Goal: Task Accomplishment & Management: Use online tool/utility

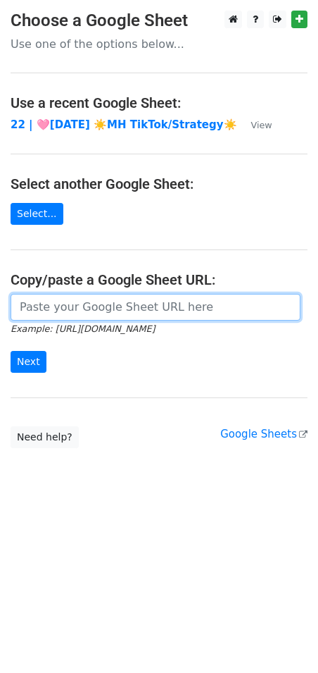
click at [123, 308] on input "url" at bounding box center [156, 307] width 290 height 27
paste input "https://docs.google.com/spreadsheets/d/1NJFyJcyNaBQfuf_3CtUyKz048KYT99i5UV0wUM9…"
type input "https://docs.google.com/spreadsheets/d/1NJFyJcyNaBQfuf_3CtUyKz048KYT99i5UV0wUM9…"
click at [11, 351] on input "Next" at bounding box center [29, 362] width 36 height 22
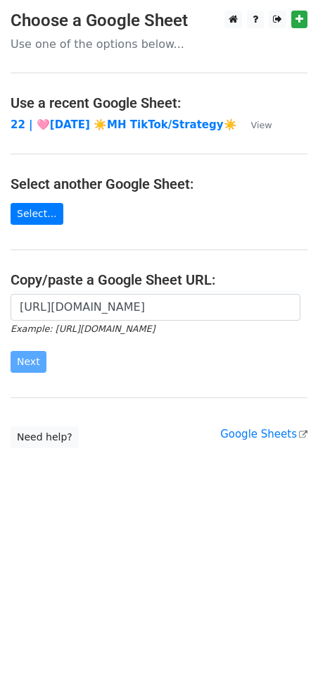
scroll to position [0, 0]
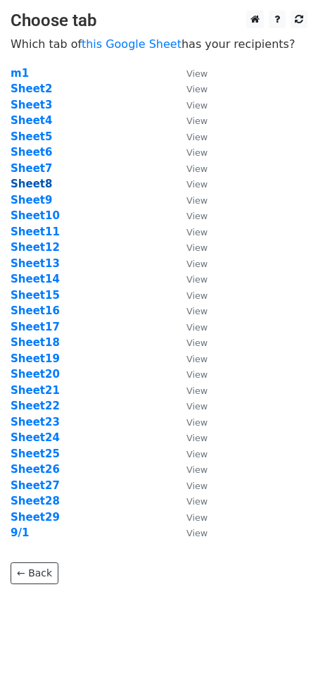
click at [43, 185] on strong "Sheet8" at bounding box center [32, 183] width 42 height 13
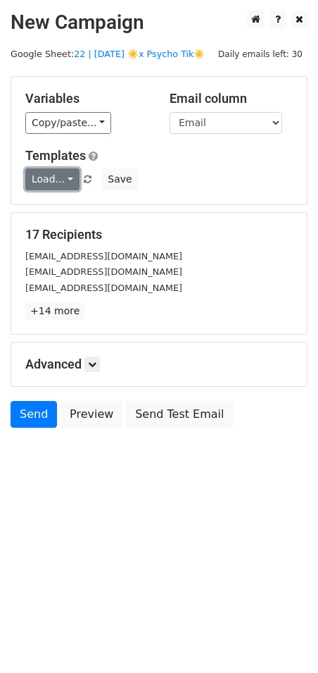
click at [41, 185] on link "Load..." at bounding box center [52, 179] width 54 height 22
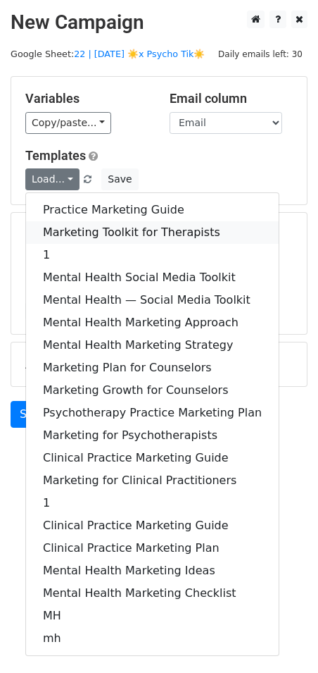
click at [77, 227] on link "Marketing Toolkit for Therapists" at bounding box center [152, 232] width 253 height 23
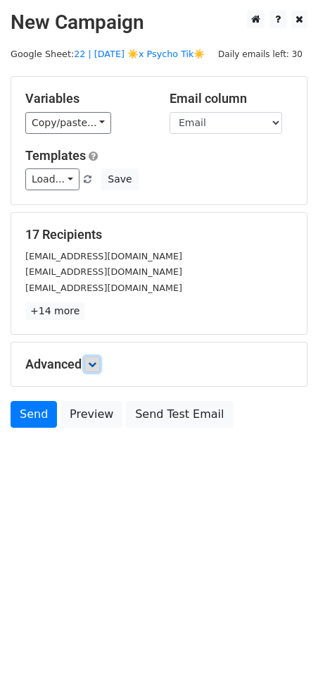
click at [98, 370] on link at bounding box center [92, 363] width 15 height 15
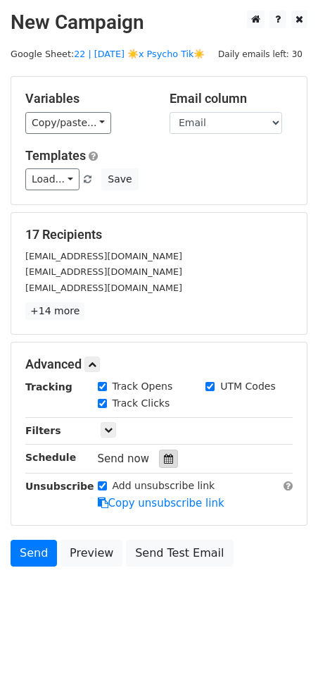
click at [164, 457] on icon at bounding box center [168, 459] width 9 height 10
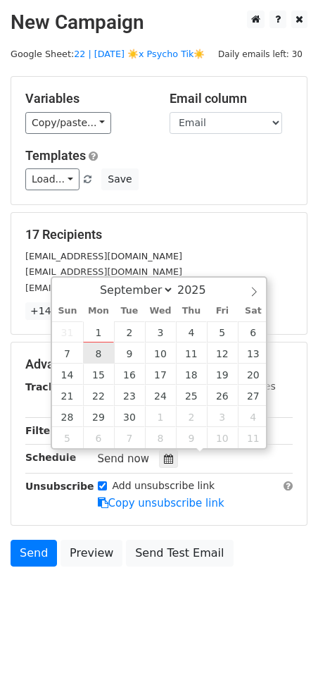
type input "2025-09-08 12:00"
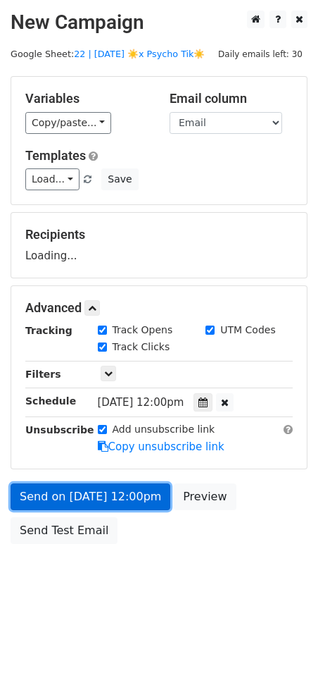
click at [101, 492] on link "Send on Sep 8 at 12:00pm" at bounding box center [91, 496] width 160 height 27
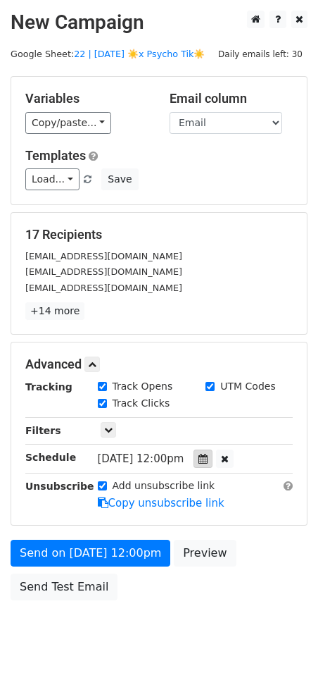
click at [213, 459] on div at bounding box center [203, 458] width 19 height 18
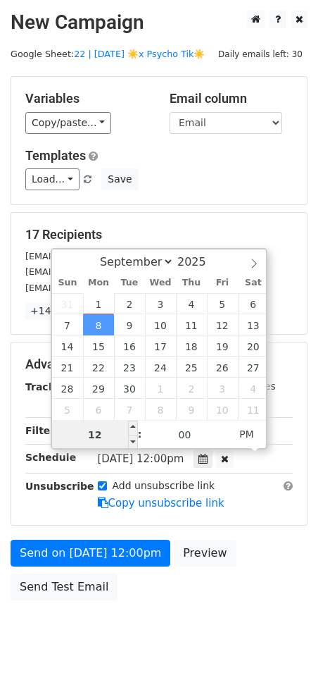
click at [116, 427] on input "12" at bounding box center [95, 434] width 86 height 28
type input "6"
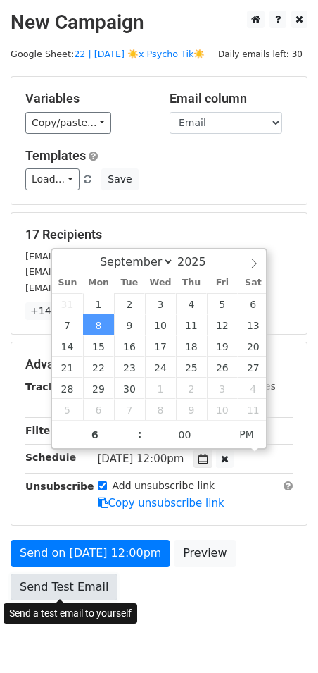
type input "2025-09-08 18:00"
click at [41, 585] on link "Send Test Email" at bounding box center [64, 586] width 107 height 27
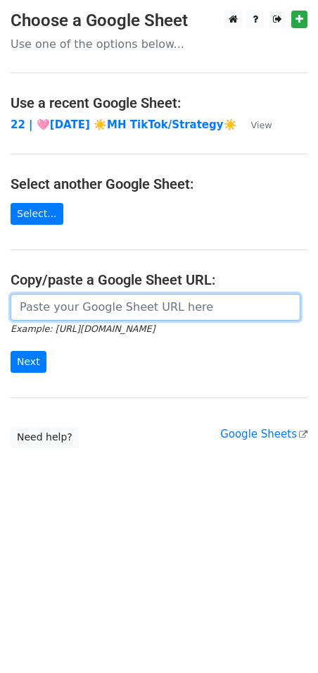
click at [138, 301] on input "url" at bounding box center [156, 307] width 290 height 27
paste input "https://docs.google.com/spreadsheets/d/1NJFyJcyNaBQfuf_3CtUyKz048KYT99i5UV0wUM9…"
type input "https://docs.google.com/spreadsheets/d/1NJFyJcyNaBQfuf_3CtUyKz048KYT99i5UV0wUM9…"
click at [11, 351] on input "Next" at bounding box center [29, 362] width 36 height 22
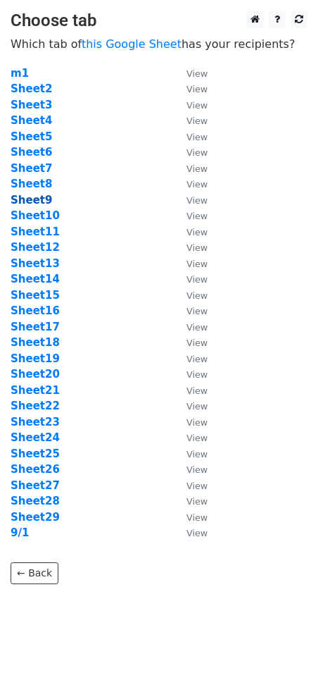
click at [36, 203] on strong "Sheet9" at bounding box center [32, 200] width 42 height 13
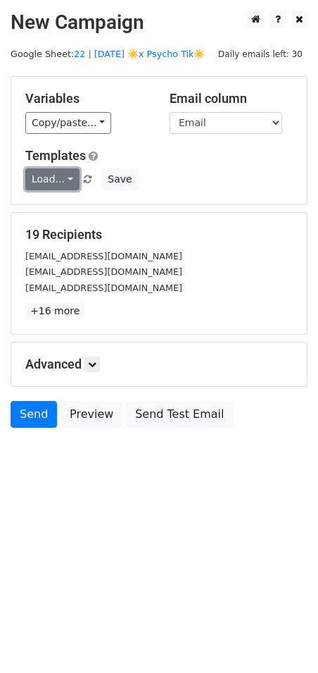
click at [58, 177] on link "Load..." at bounding box center [52, 179] width 54 height 22
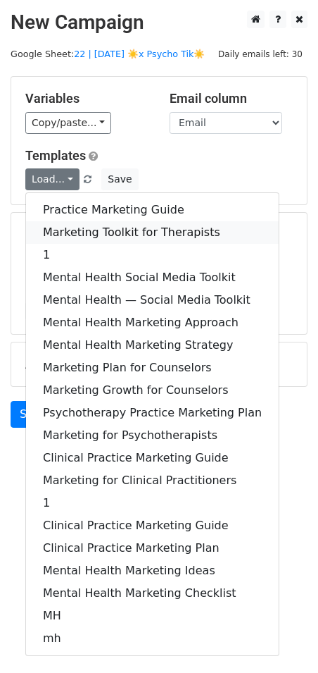
click at [76, 225] on link "Marketing Toolkit for Therapists" at bounding box center [152, 232] width 253 height 23
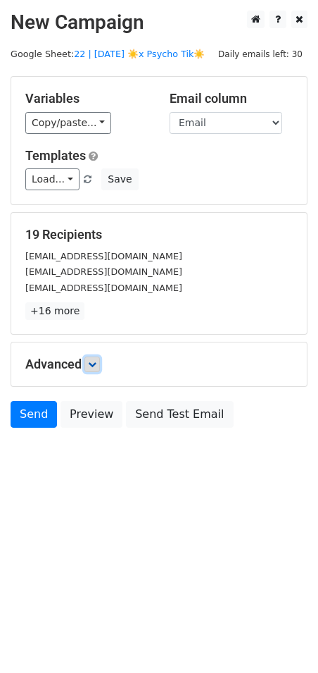
click at [93, 362] on icon at bounding box center [92, 364] width 8 height 8
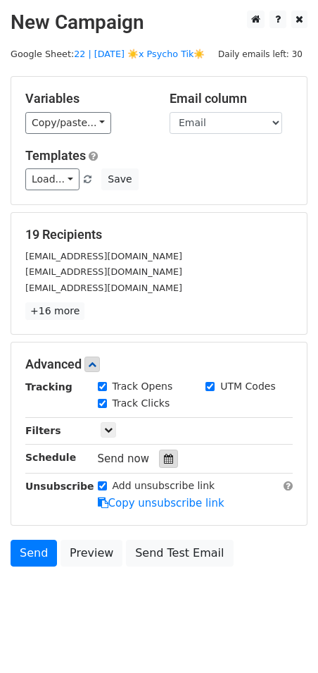
click at [165, 462] on div at bounding box center [168, 458] width 19 height 18
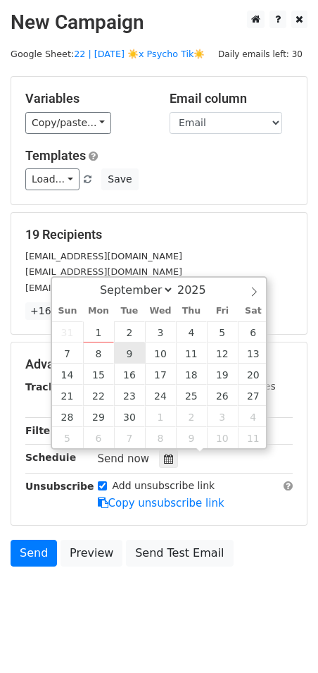
type input "2025-09-09 12:00"
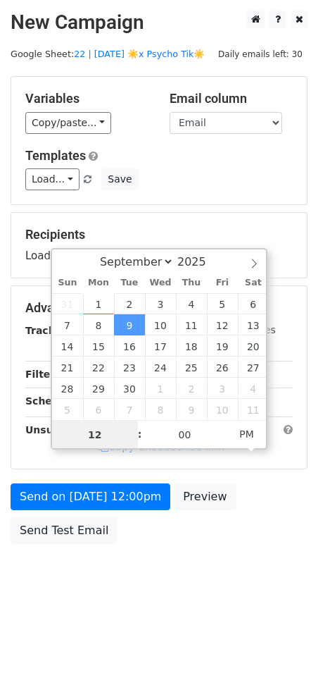
type input "7"
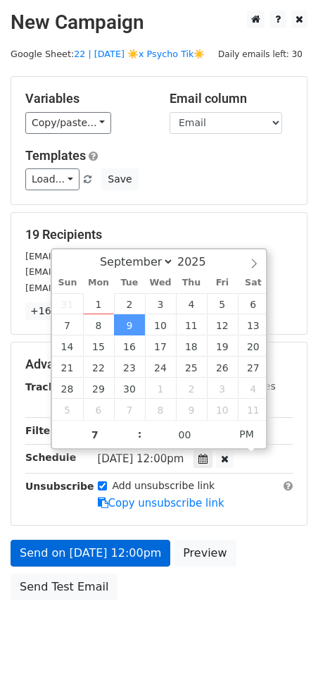
type input "2025-09-09 19:00"
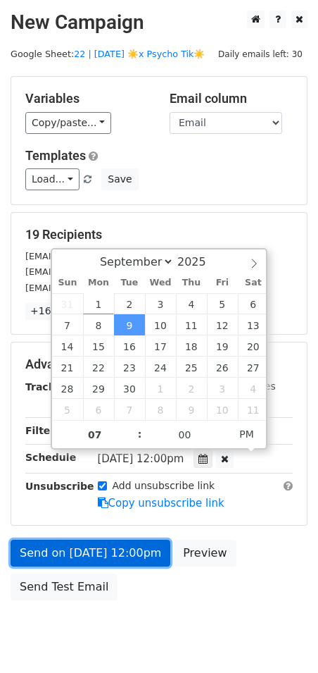
click at [64, 542] on link "Send on Sep 9 at 12:00pm" at bounding box center [91, 553] width 160 height 27
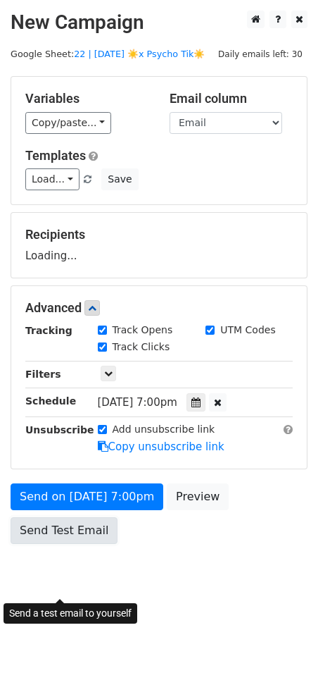
click at [63, 580] on body "New Campaign Daily emails left: 30 Google Sheet: 22 | SEP 1 ☀️x Psycho Tik☀️ Va…" at bounding box center [159, 309] width 318 height 597
click at [51, 539] on link "Send Test Email" at bounding box center [64, 530] width 107 height 27
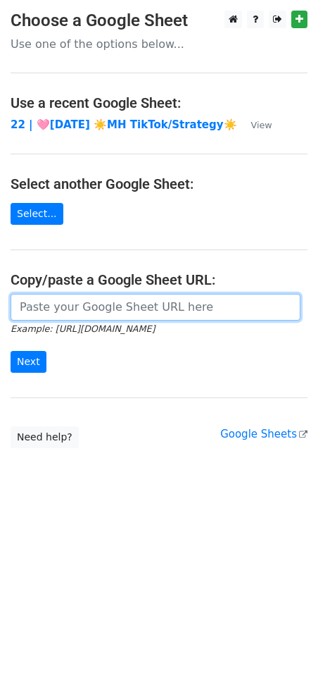
click at [116, 319] on input "url" at bounding box center [156, 307] width 290 height 27
paste input "[URL][DOMAIN_NAME]"
type input "[URL][DOMAIN_NAME]"
click at [11, 351] on input "Next" at bounding box center [29, 362] width 36 height 22
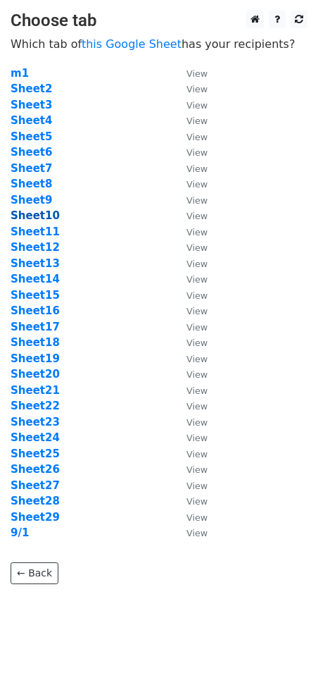
click at [42, 211] on strong "Sheet10" at bounding box center [35, 215] width 49 height 13
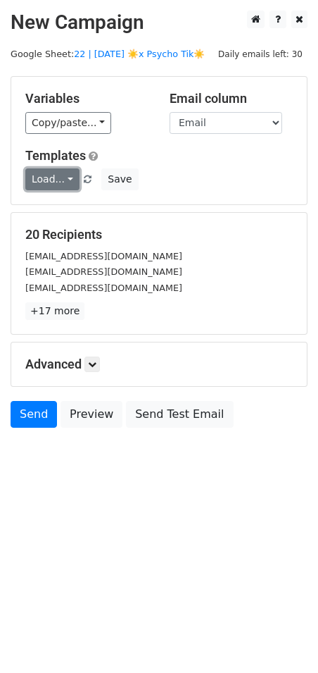
click at [57, 182] on link "Load..." at bounding box center [52, 179] width 54 height 22
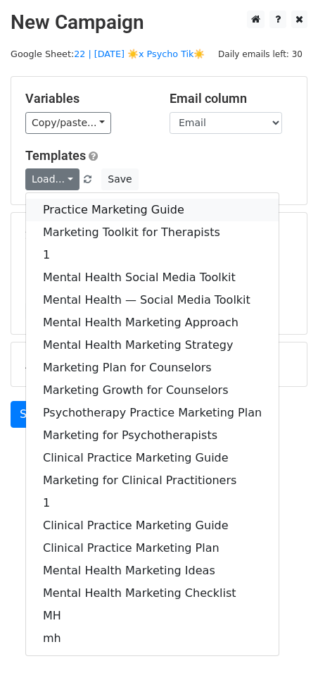
click at [76, 206] on link "Practice Marketing Guide" at bounding box center [152, 210] width 253 height 23
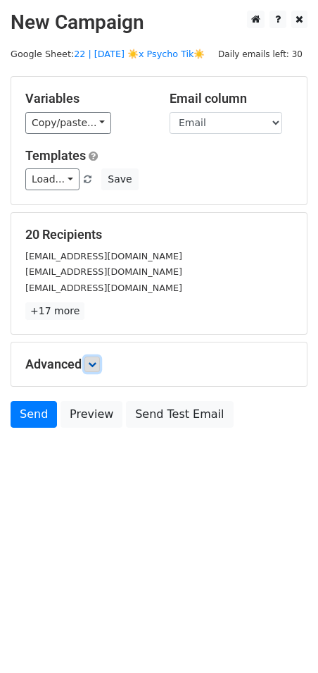
click at [96, 366] on icon at bounding box center [92, 364] width 8 height 8
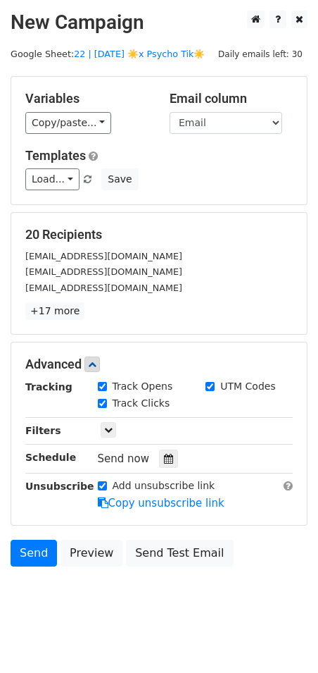
click at [167, 464] on div at bounding box center [168, 458] width 19 height 18
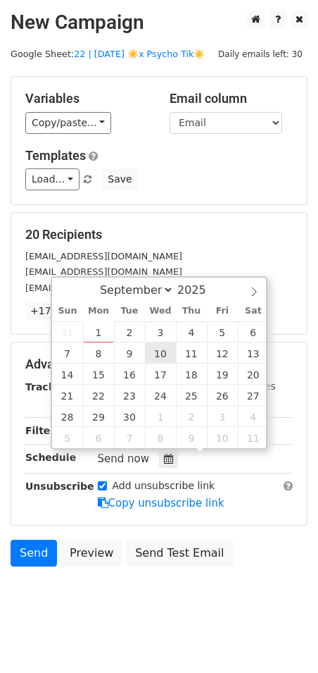
type input "2025-09-10 12:00"
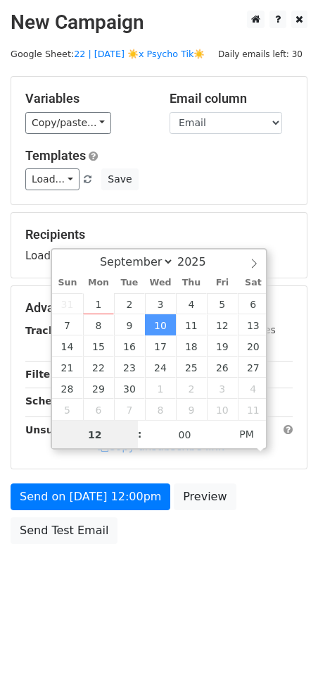
type input "8"
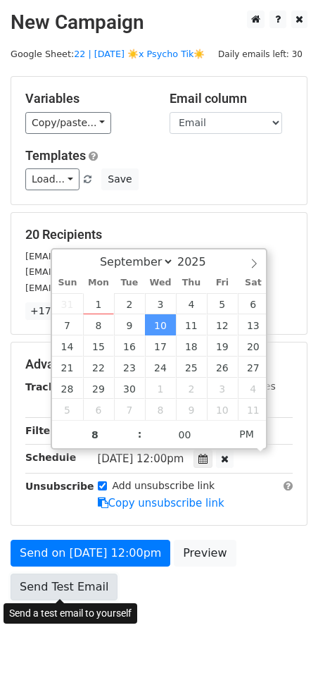
type input "2025-09-10 20:00"
click at [72, 578] on link "Send Test Email" at bounding box center [64, 586] width 107 height 27
